Goal: Connect with others: Establish contact or relationships with other users

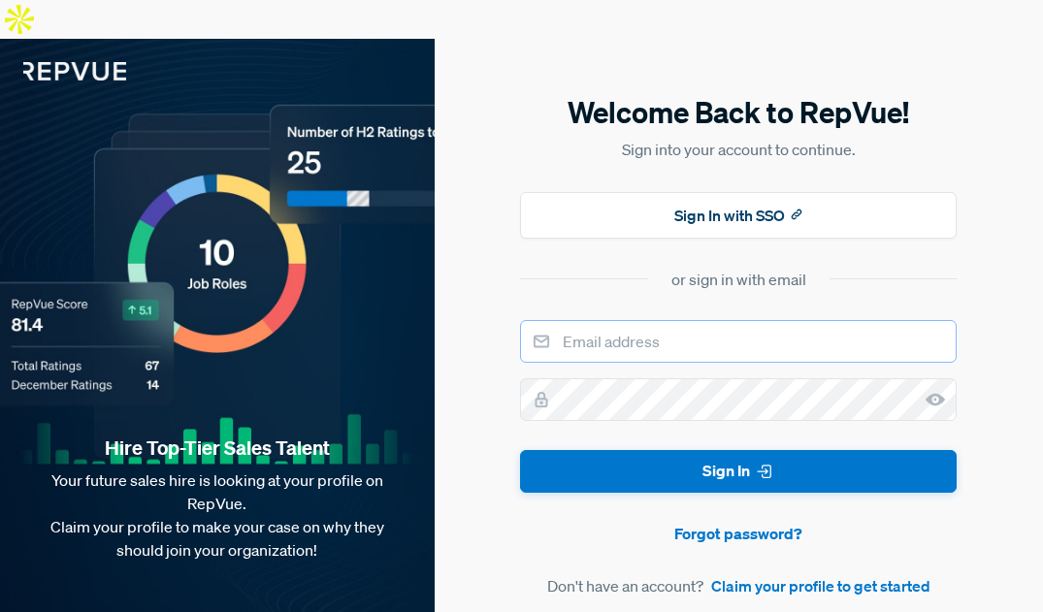
click at [629, 320] on input "email" at bounding box center [738, 341] width 437 height 43
type input "[EMAIL_ADDRESS][DOMAIN_NAME]"
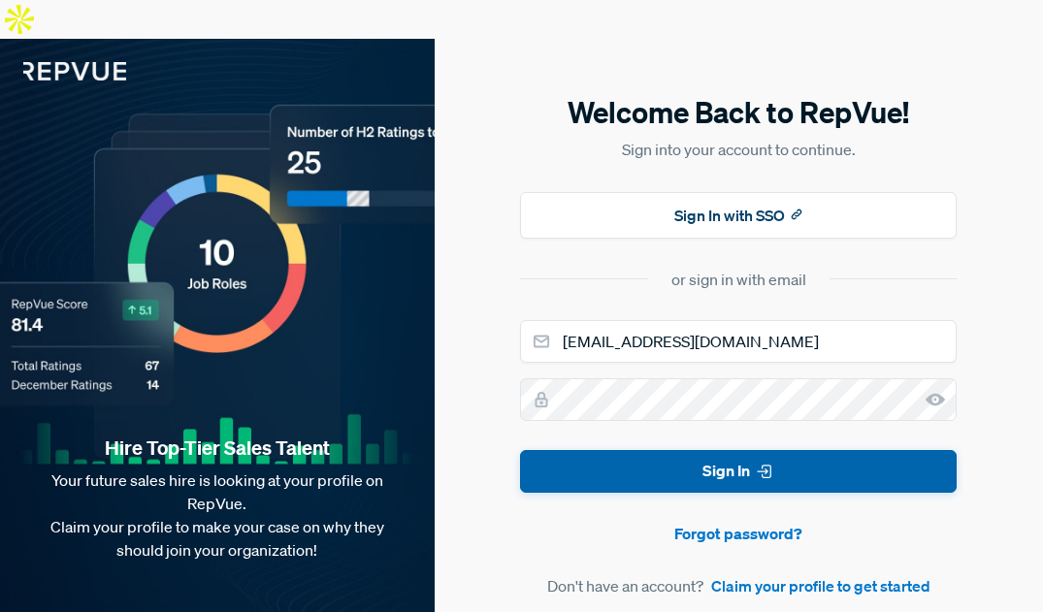
click at [702, 450] on button "Sign In" at bounding box center [738, 472] width 437 height 44
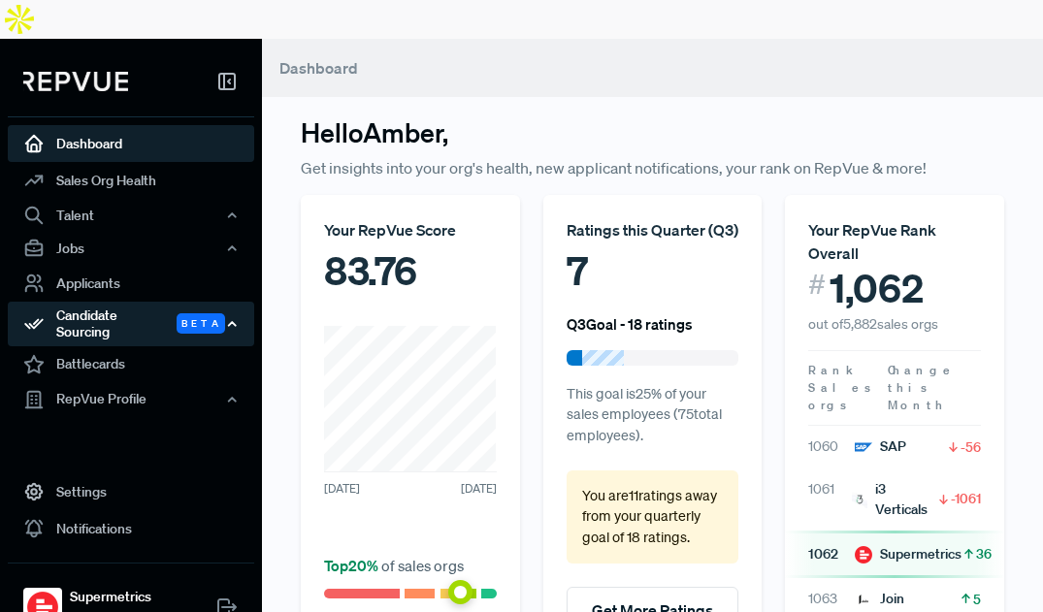
click at [125, 302] on div "Candidate Sourcing Beta" at bounding box center [131, 324] width 247 height 45
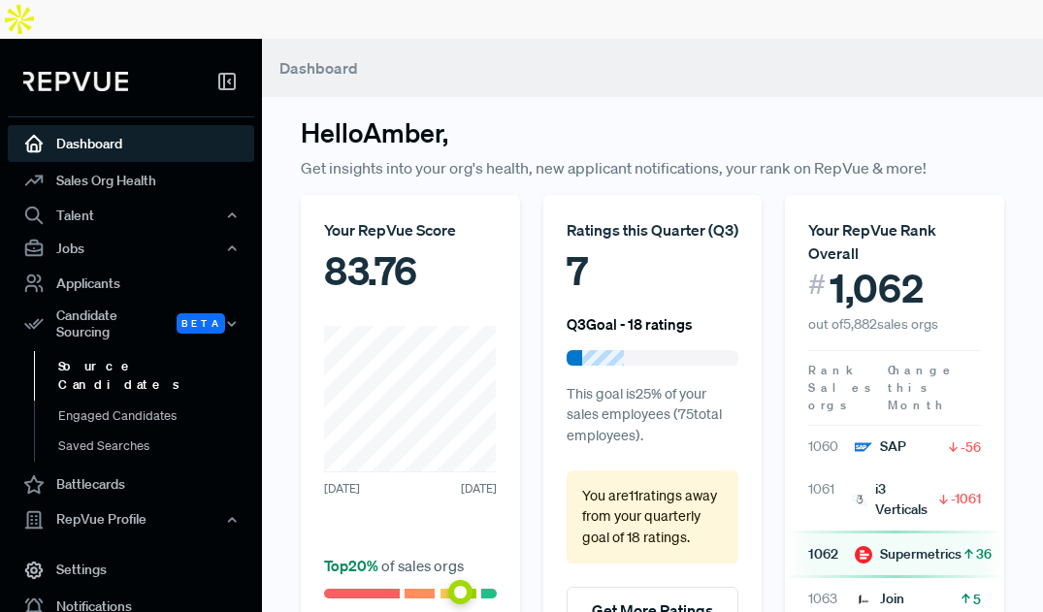
click at [113, 351] on link "Source Candidates" at bounding box center [157, 375] width 247 height 49
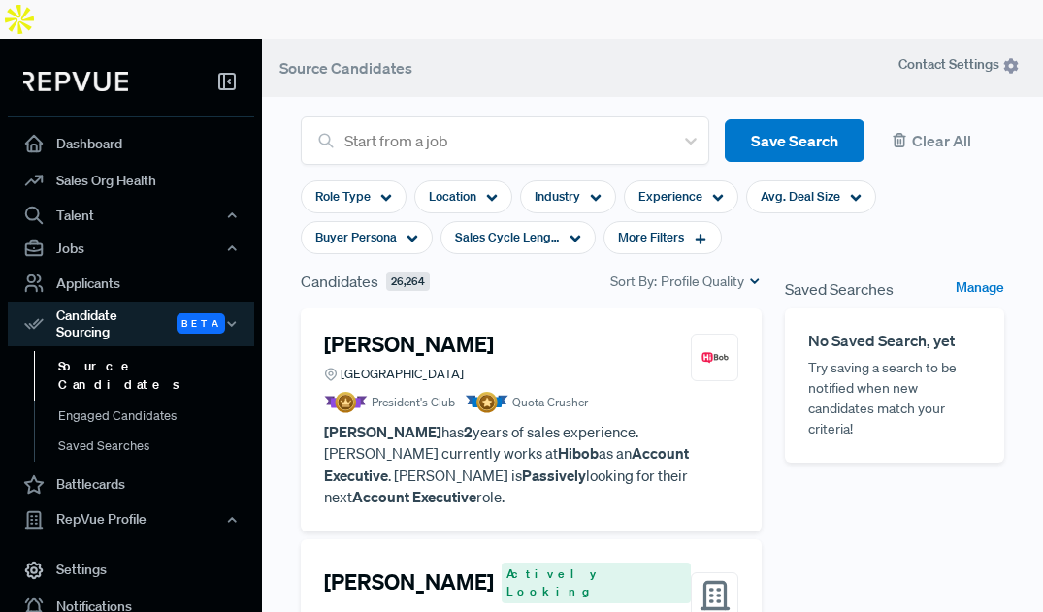
click at [579, 332] on div "[PERSON_NAME] [GEOGRAPHIC_DATA]" at bounding box center [531, 358] width 414 height 52
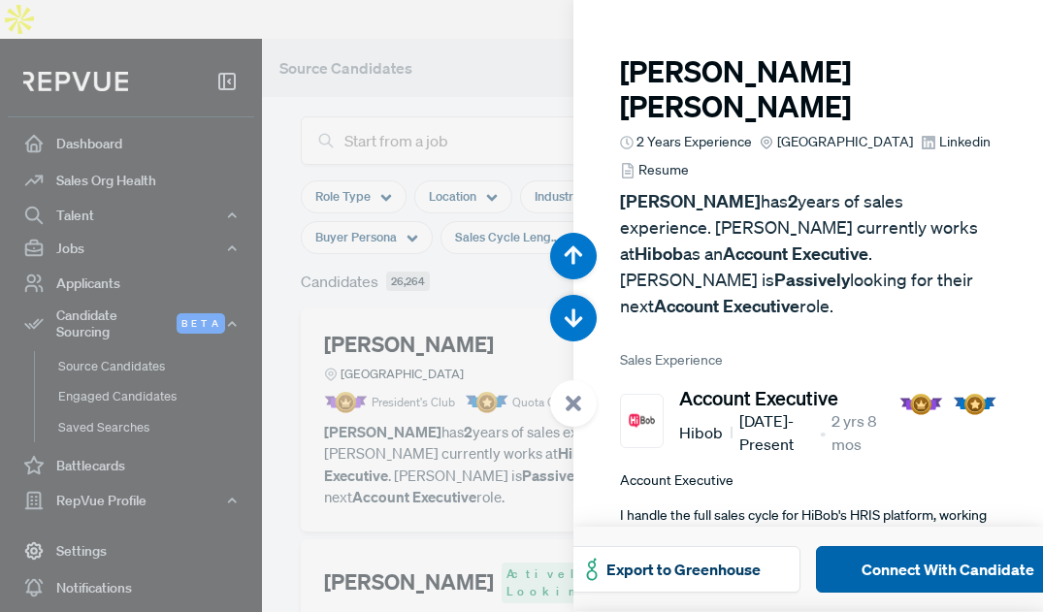
click at [900, 555] on button "Connect With Candidate" at bounding box center [948, 569] width 264 height 47
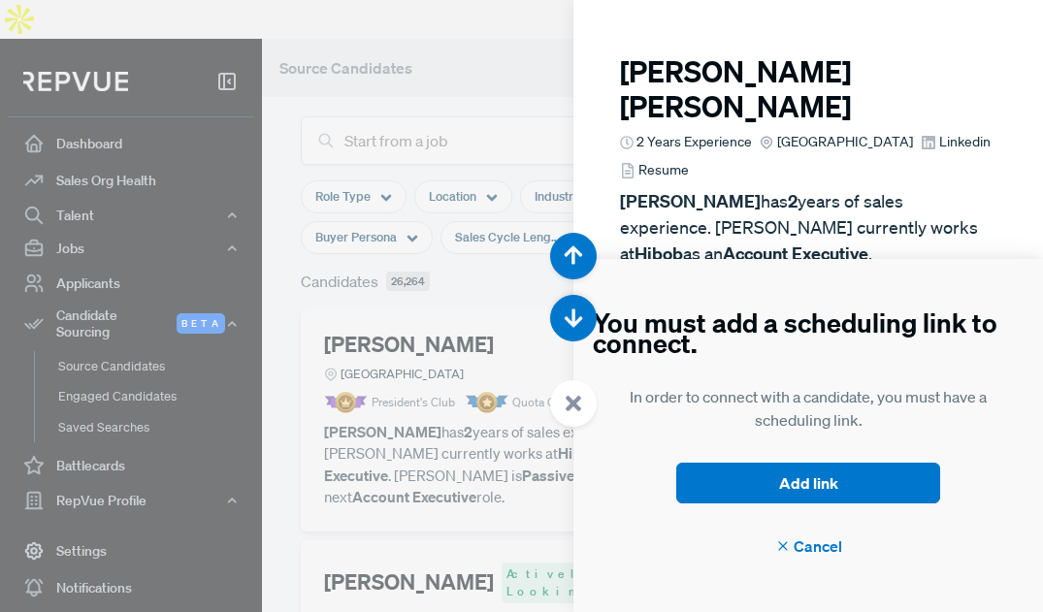
click at [829, 544] on span "Cancel" at bounding box center [808, 546] width 67 height 23
